Goal: Task Accomplishment & Management: Complete application form

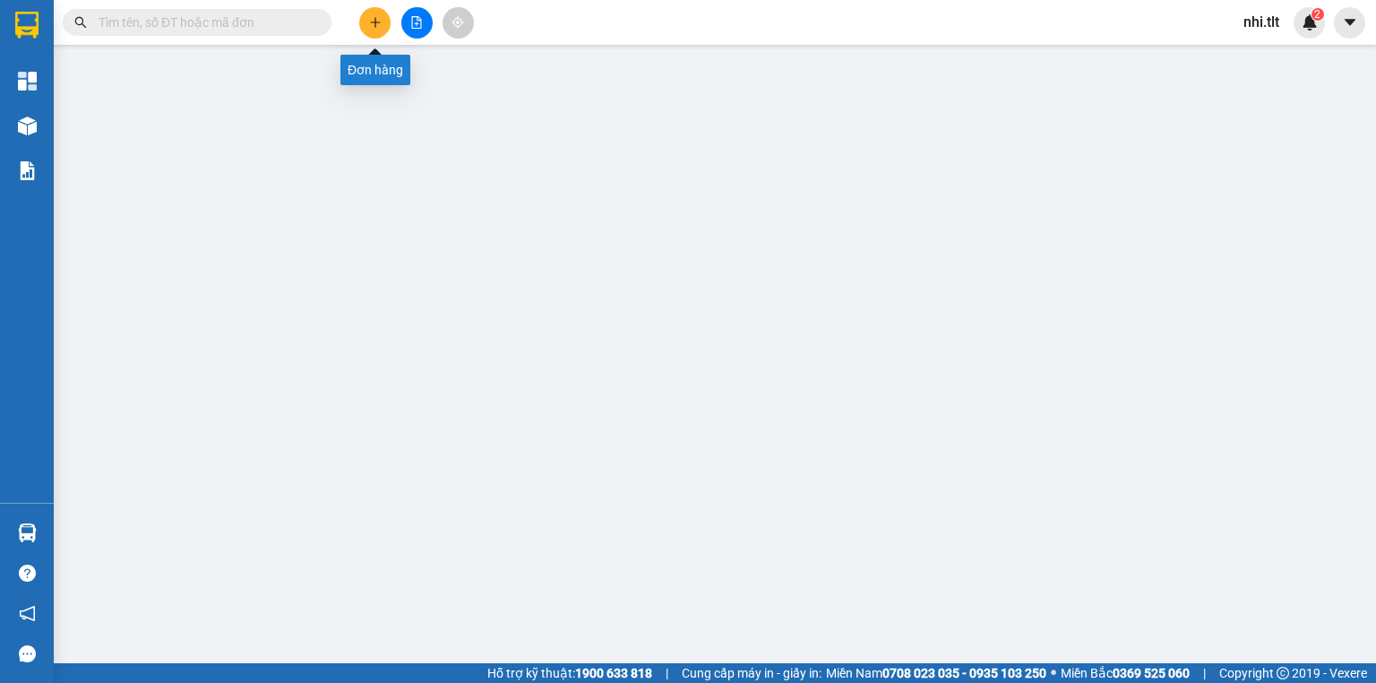
click at [367, 25] on button at bounding box center [374, 22] width 31 height 31
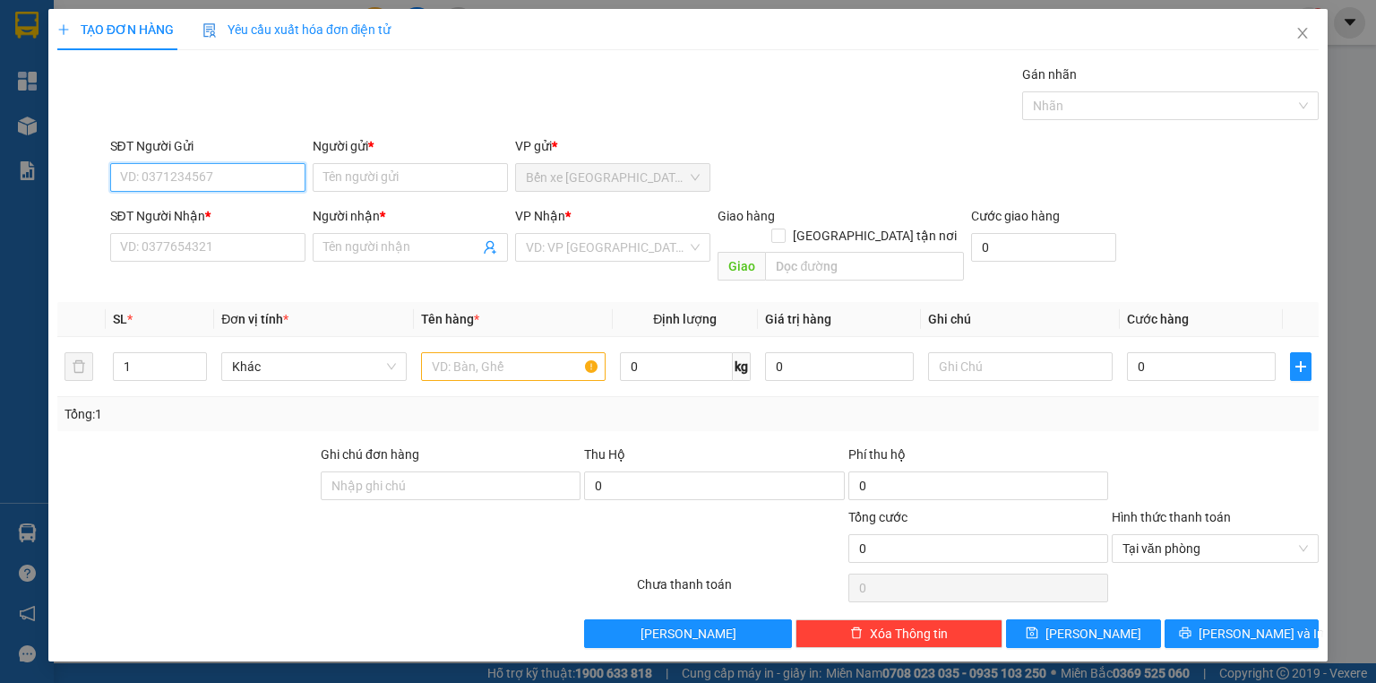
click at [281, 163] on input "SĐT Người Gửi" at bounding box center [207, 177] width 195 height 29
click at [142, 172] on input "0908023375" at bounding box center [207, 177] width 195 height 29
click at [195, 171] on input "0918023375" at bounding box center [207, 177] width 195 height 29
type input "0918023375"
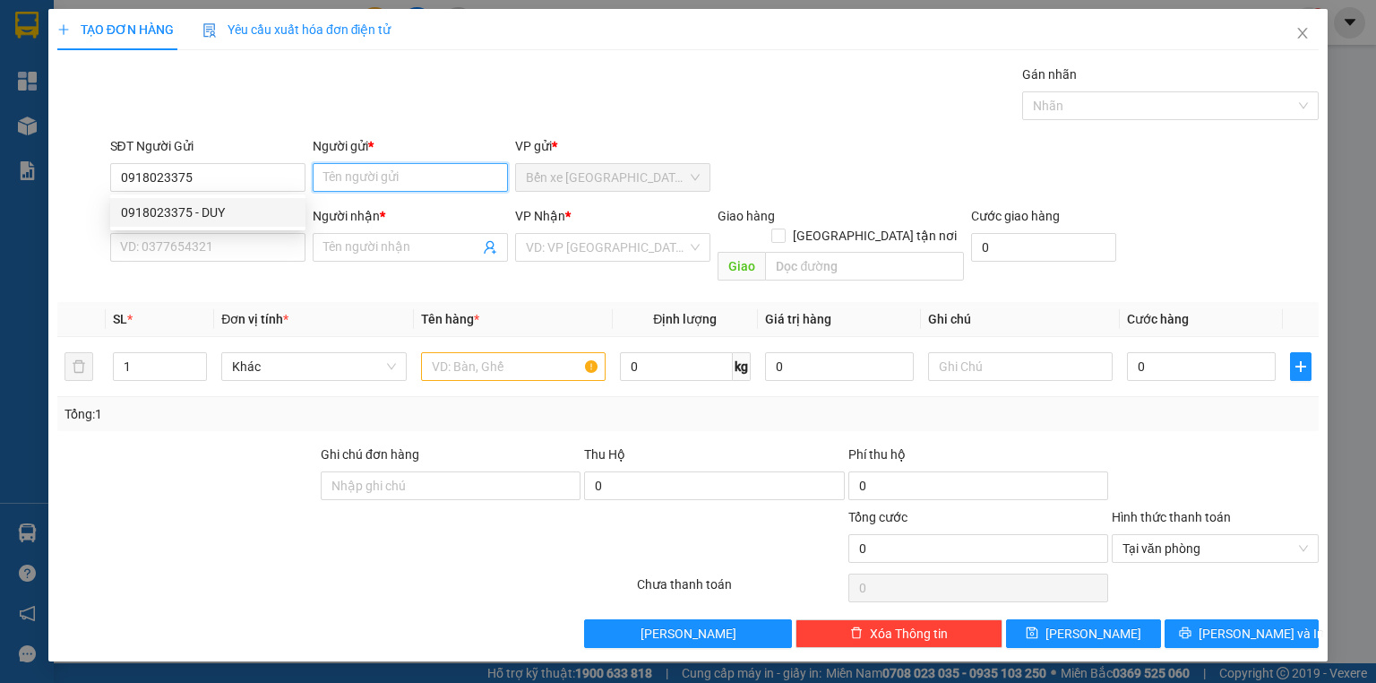
click at [331, 177] on input "Người gửi *" at bounding box center [410, 177] width 195 height 29
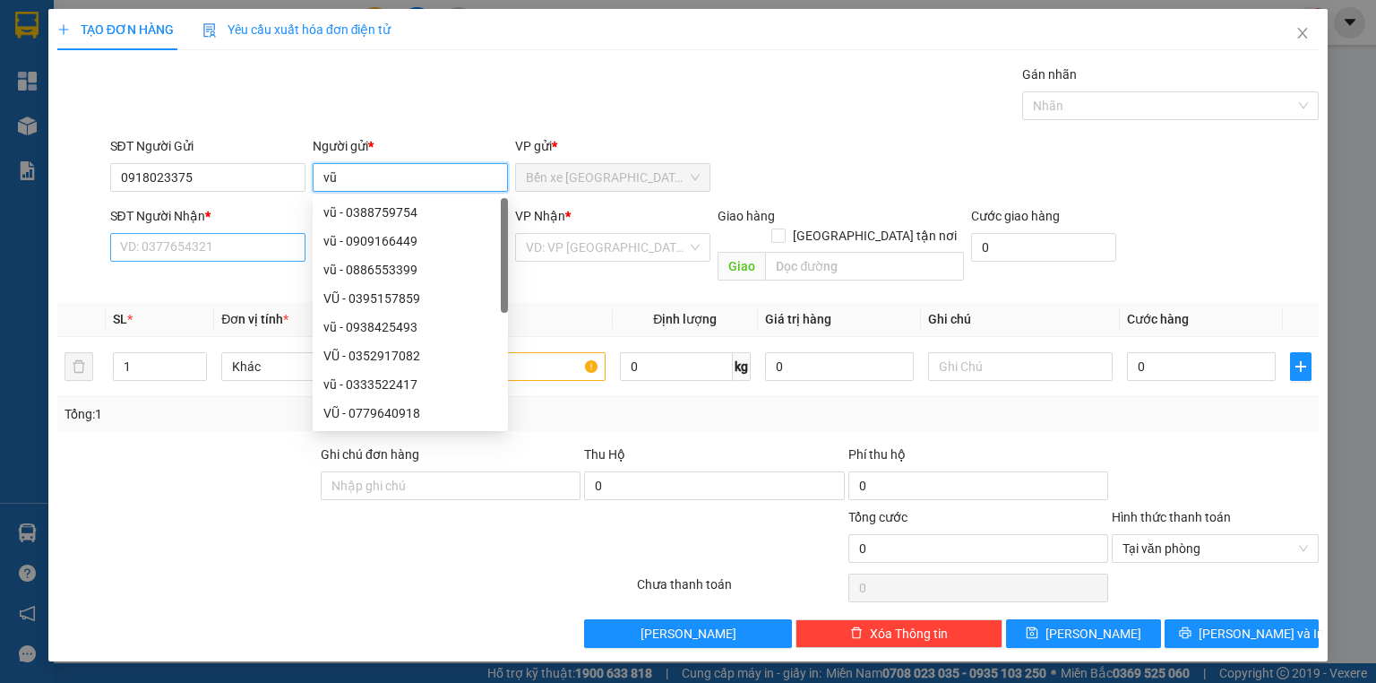
type input "vũ"
click at [241, 240] on input "SĐT Người Nhận *" at bounding box center [207, 247] width 195 height 29
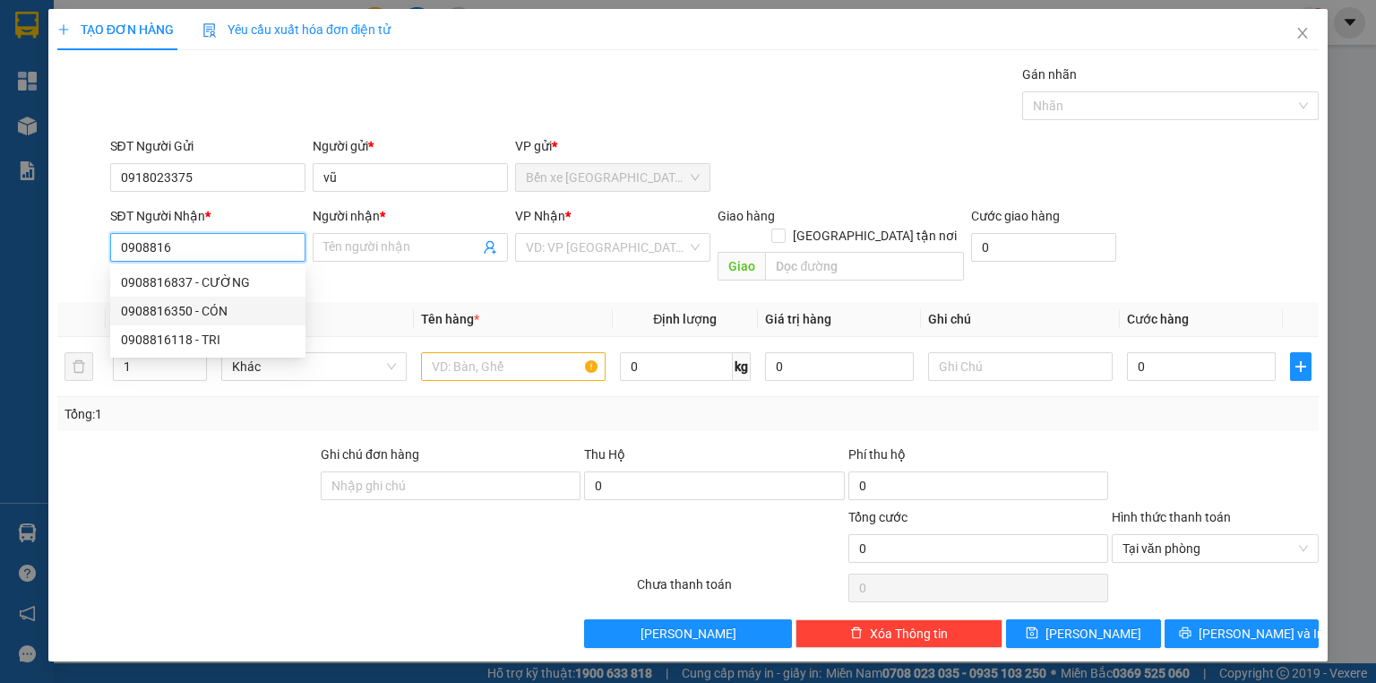
drag, startPoint x: 258, startPoint y: 307, endPoint x: 433, endPoint y: 298, distance: 175.0
click at [258, 307] on div "0908816350 - CÓN" at bounding box center [208, 311] width 174 height 20
type input "0908816350"
type input "CÓN"
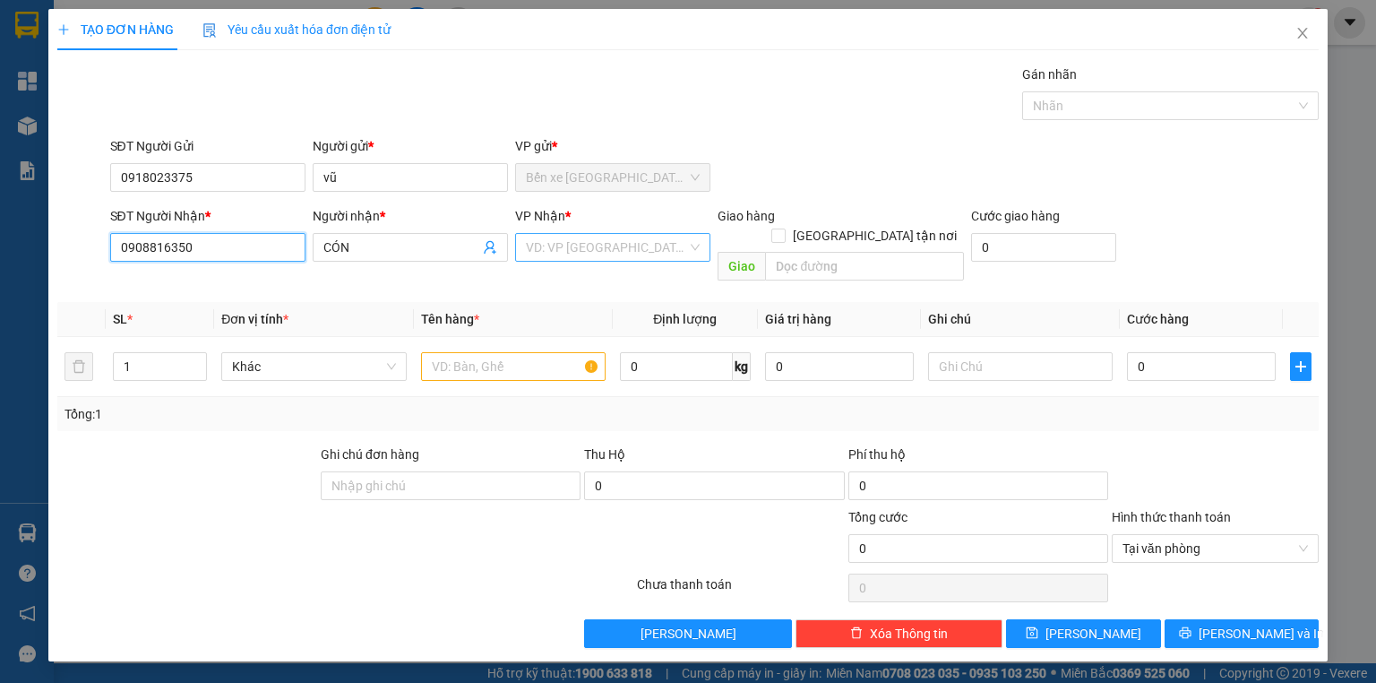
type input "0908816350"
click at [560, 253] on input "search" at bounding box center [606, 247] width 161 height 27
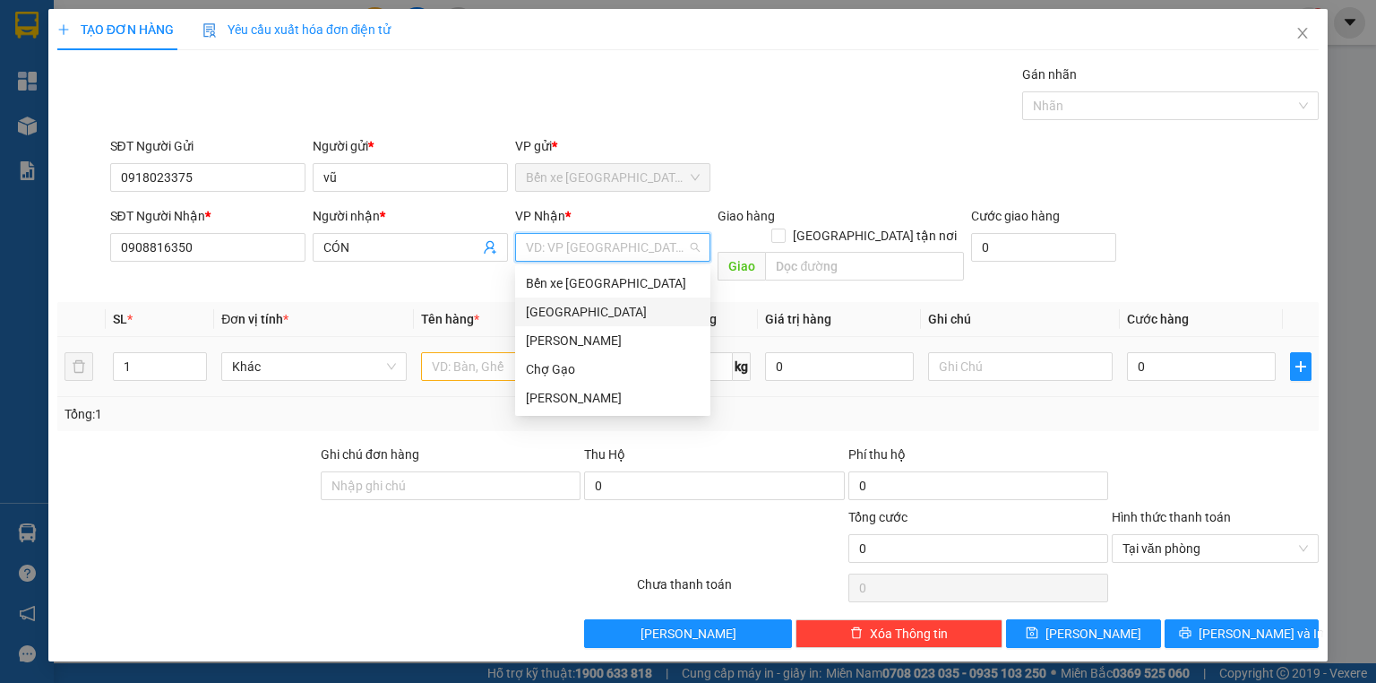
drag, startPoint x: 567, startPoint y: 303, endPoint x: 515, endPoint y: 332, distance: 59.8
click at [566, 305] on div "[GEOGRAPHIC_DATA]" at bounding box center [613, 312] width 174 height 20
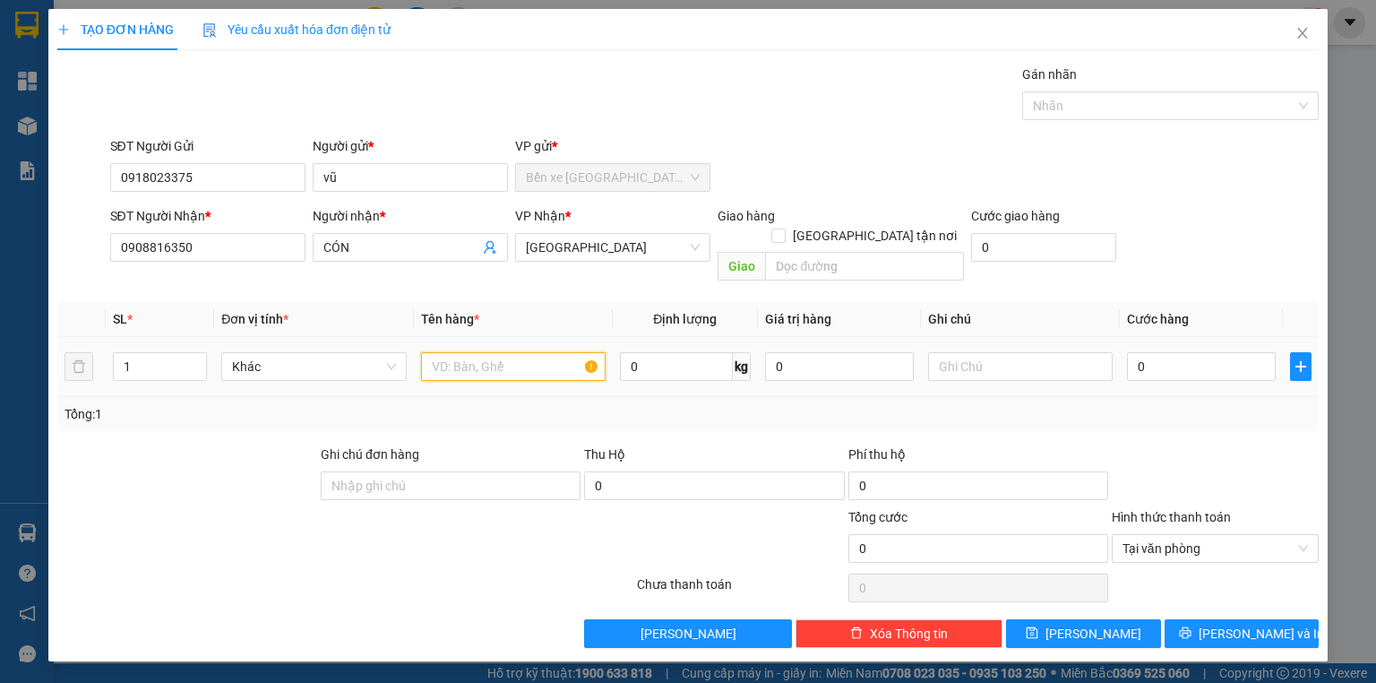
click at [494, 352] on input "text" at bounding box center [513, 366] width 185 height 29
type input "2tnp cpn gà"
type input "2"
click at [195, 359] on icon "up" at bounding box center [197, 362] width 6 height 6
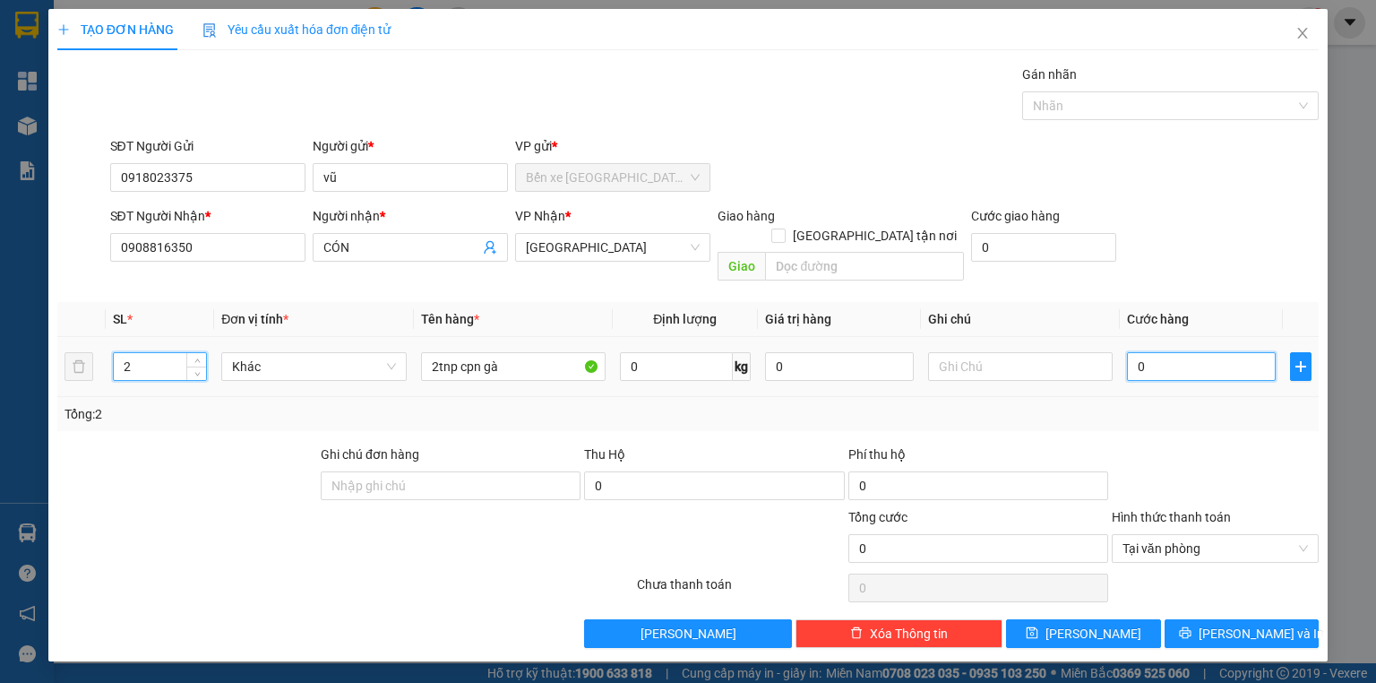
click at [1167, 352] on input "0" at bounding box center [1201, 366] width 149 height 29
type input "2"
type input "20"
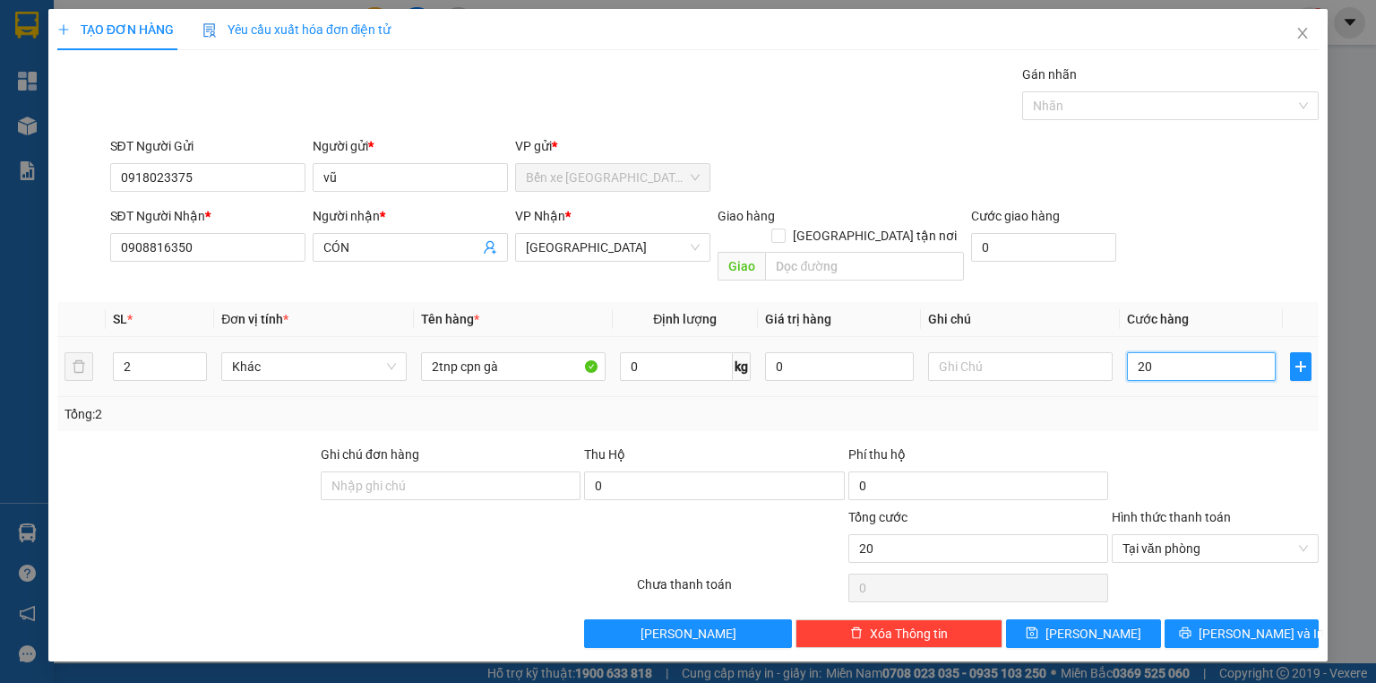
type input "200"
type input "200.000"
click at [1201, 352] on input "200.000" at bounding box center [1201, 366] width 149 height 29
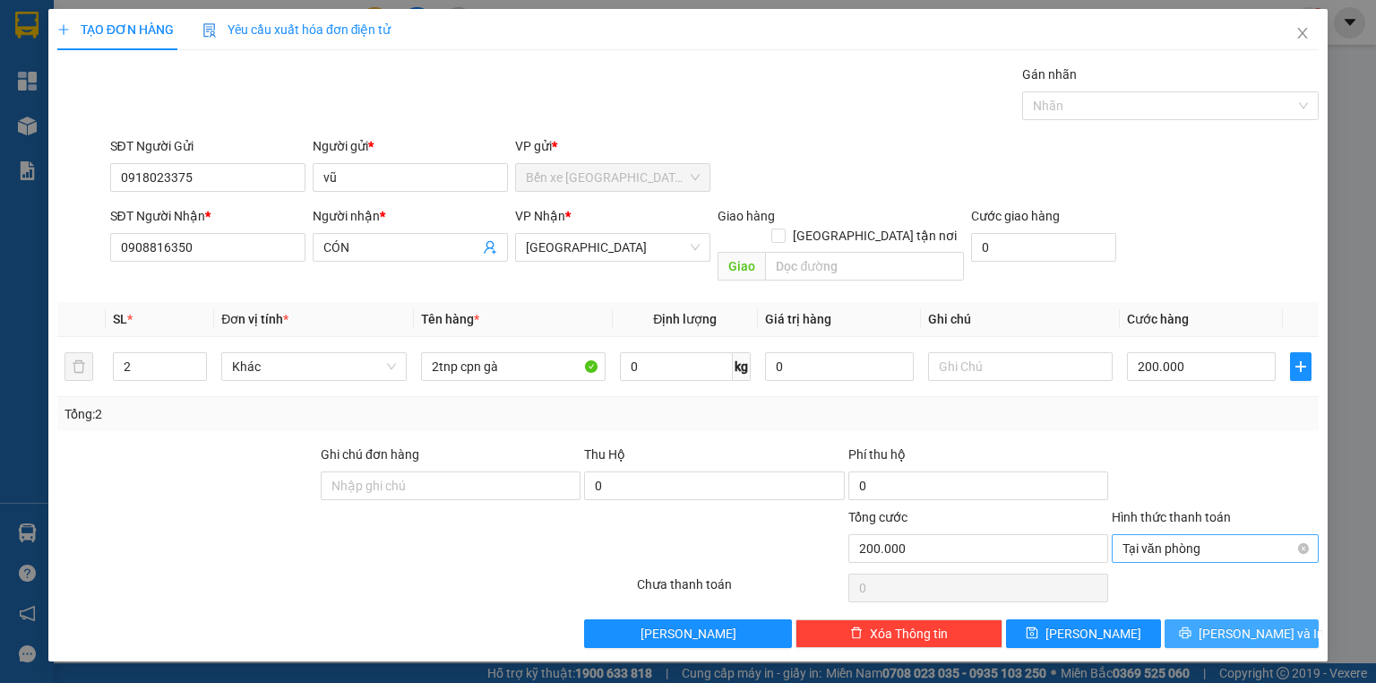
drag, startPoint x: 1247, startPoint y: 608, endPoint x: 1164, endPoint y: 523, distance: 119.1
click at [1246, 624] on span "[PERSON_NAME] và In" at bounding box center [1261, 634] width 125 height 20
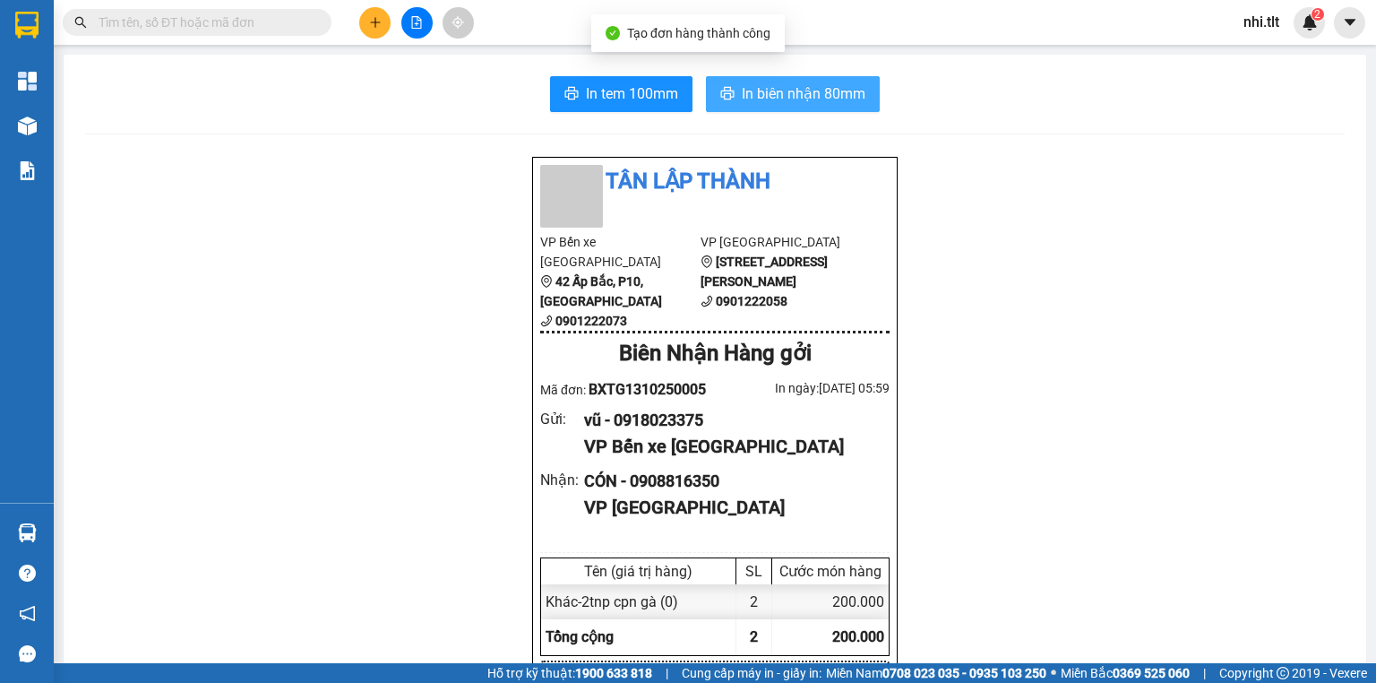
click at [843, 96] on span "In biên nhận 80mm" at bounding box center [804, 93] width 124 height 22
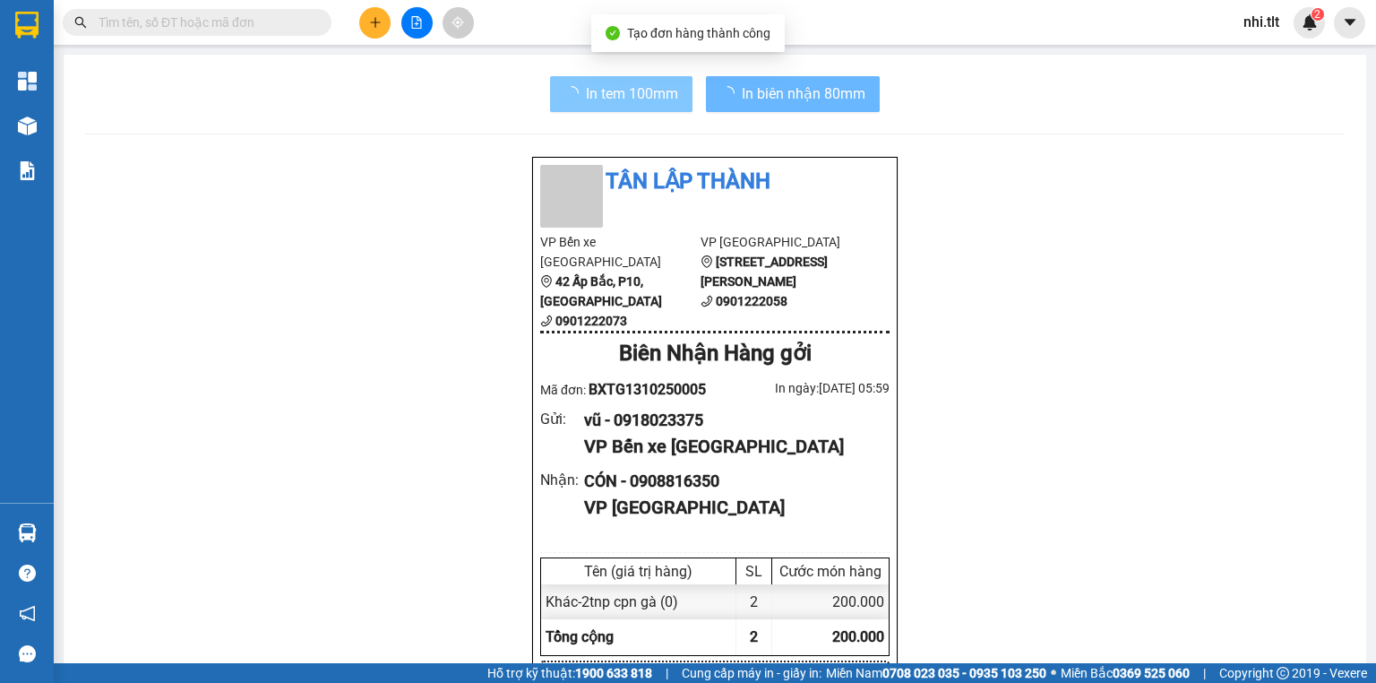
click at [660, 85] on span "In tem 100mm" at bounding box center [632, 93] width 92 height 22
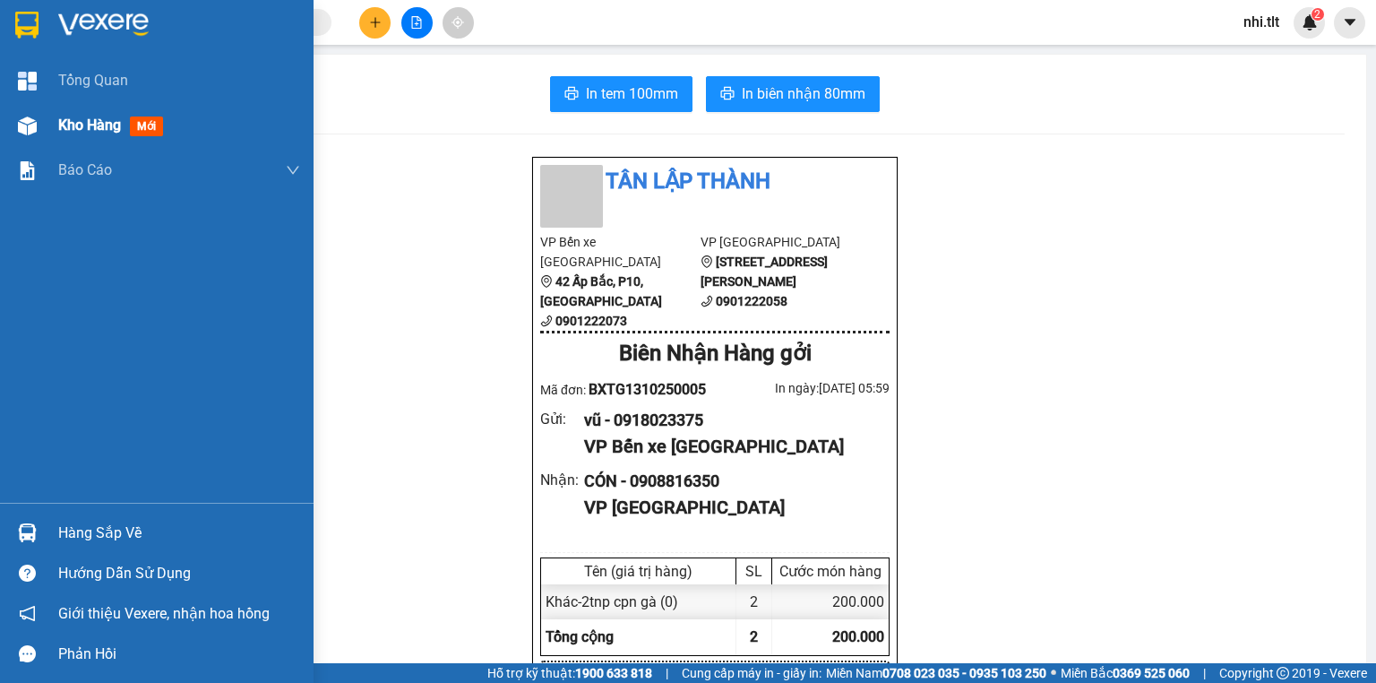
click at [32, 129] on img at bounding box center [27, 125] width 19 height 19
